Goal: Task Accomplishment & Management: Use online tool/utility

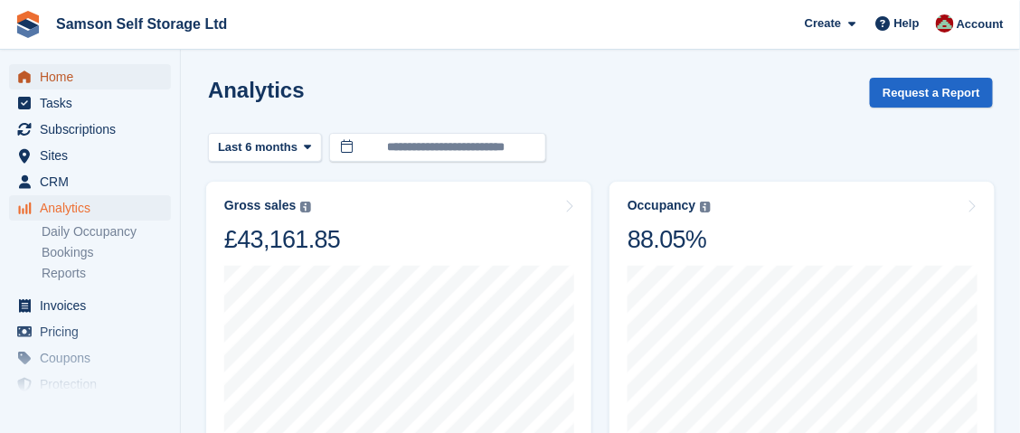
click at [47, 81] on span "Home" at bounding box center [94, 76] width 109 height 25
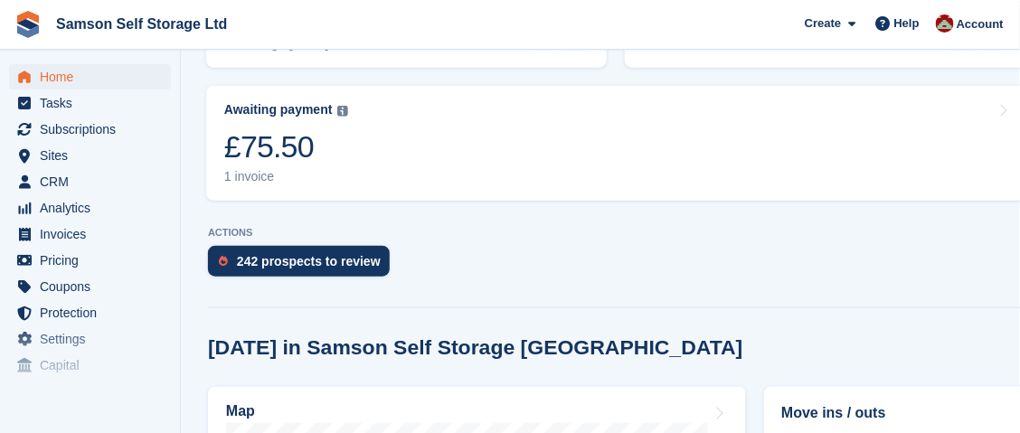
scroll to position [723, 0]
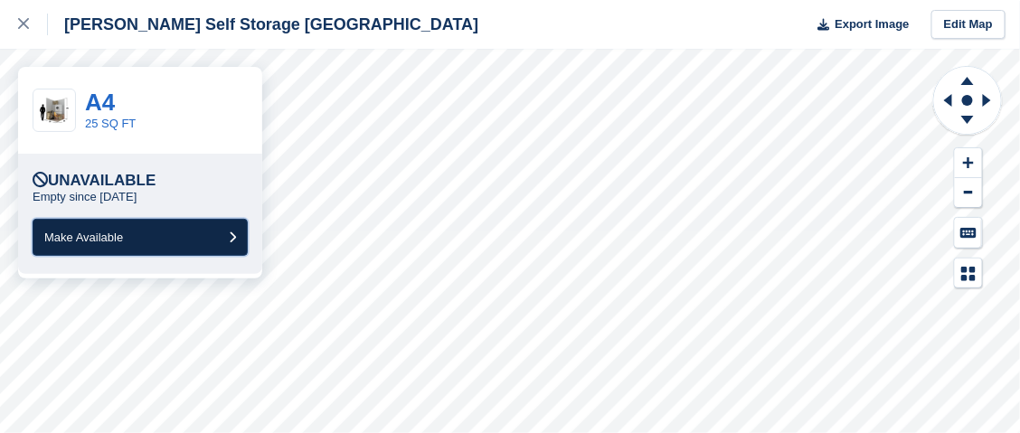
click at [147, 231] on button "Make Available" at bounding box center [140, 237] width 215 height 37
